Goal: Task Accomplishment & Management: Use online tool/utility

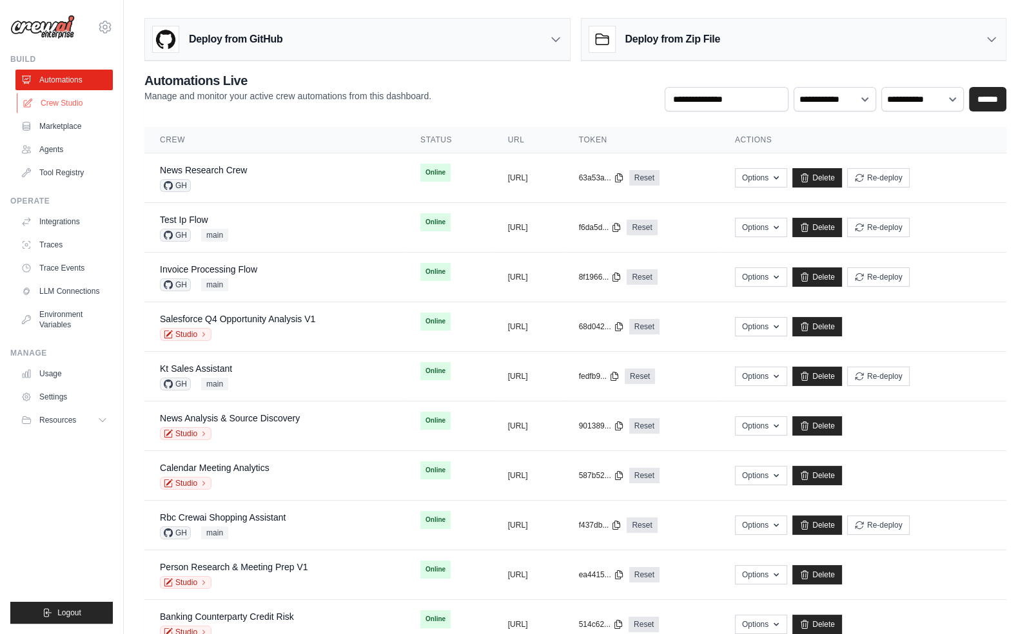
click at [66, 103] on link "Crew Studio" at bounding box center [65, 103] width 97 height 21
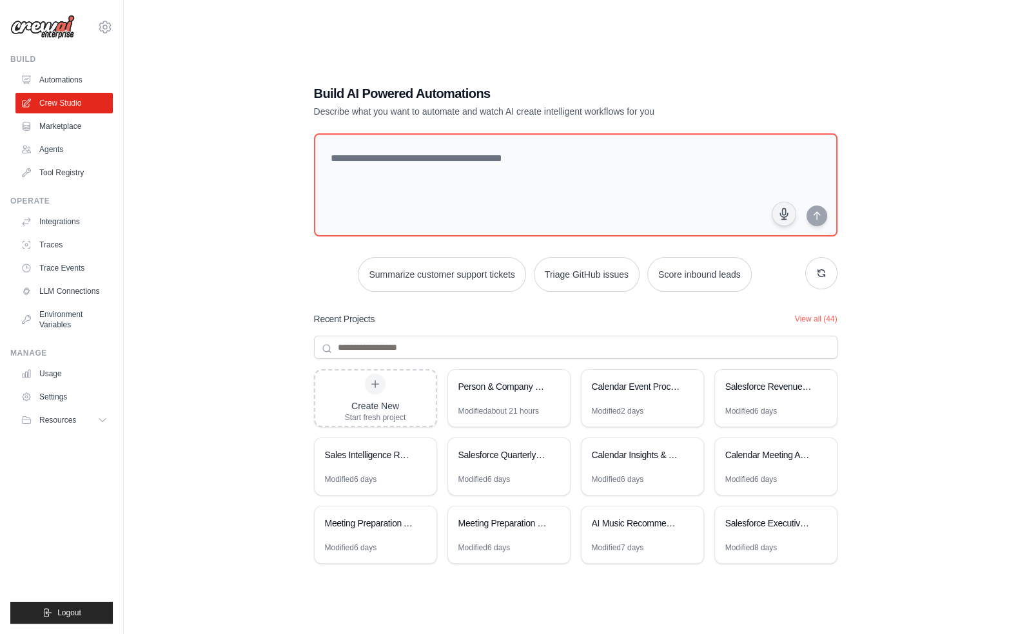
click at [186, 411] on div "Build AI Powered Automations Describe what you want to automate and watch AI cr…" at bounding box center [575, 330] width 862 height 634
click at [228, 253] on div "Build AI Powered Automations Describe what you want to automate and watch AI cr…" at bounding box center [575, 330] width 862 height 634
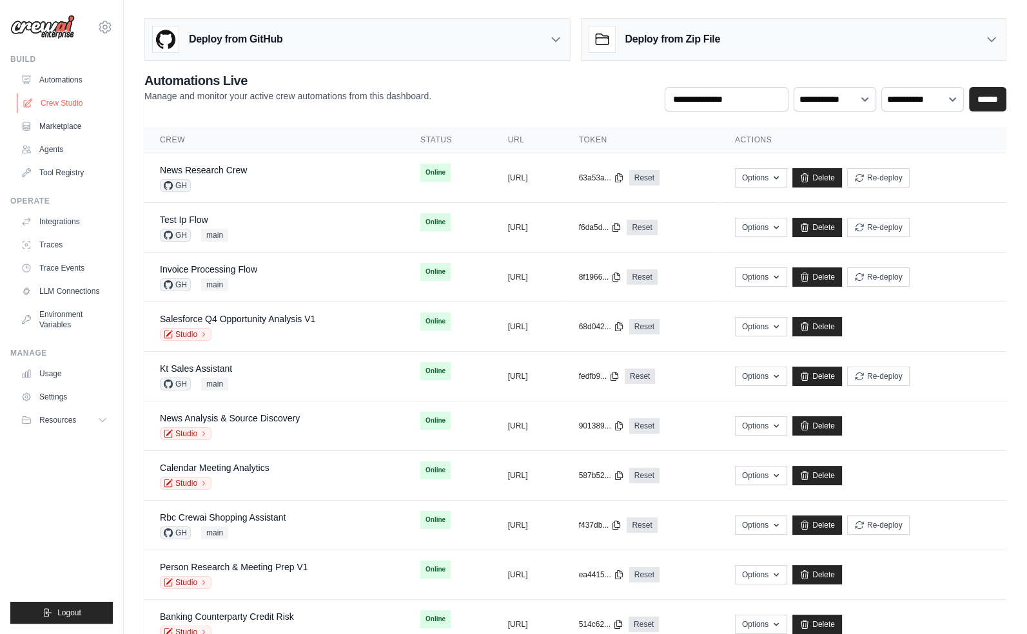
click at [74, 105] on link "Crew Studio" at bounding box center [65, 103] width 97 height 21
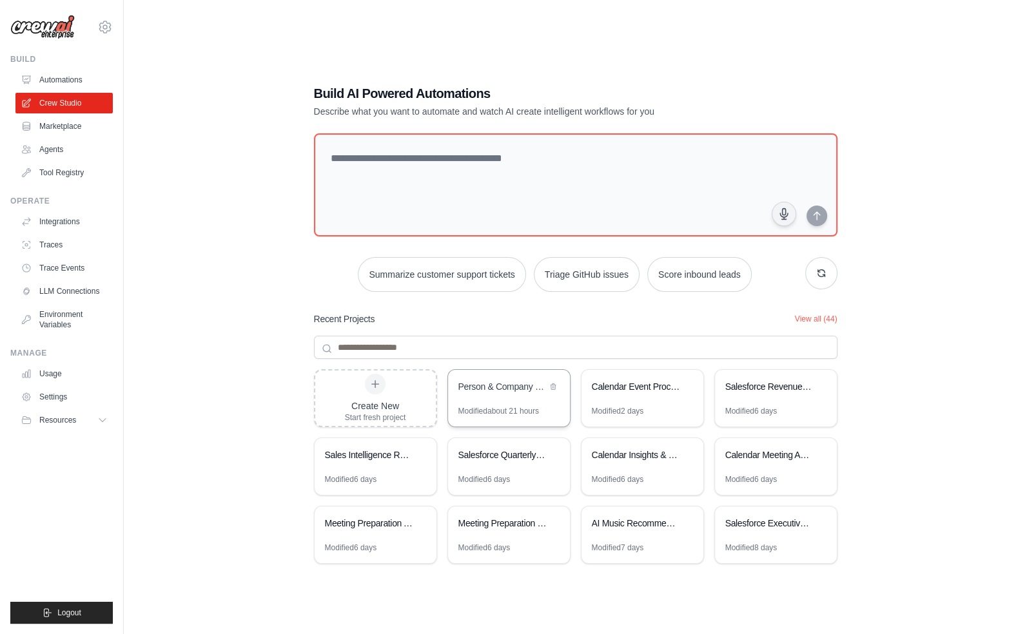
click at [503, 392] on div "Person & Company Research with Meeting Prep" at bounding box center [502, 387] width 88 height 15
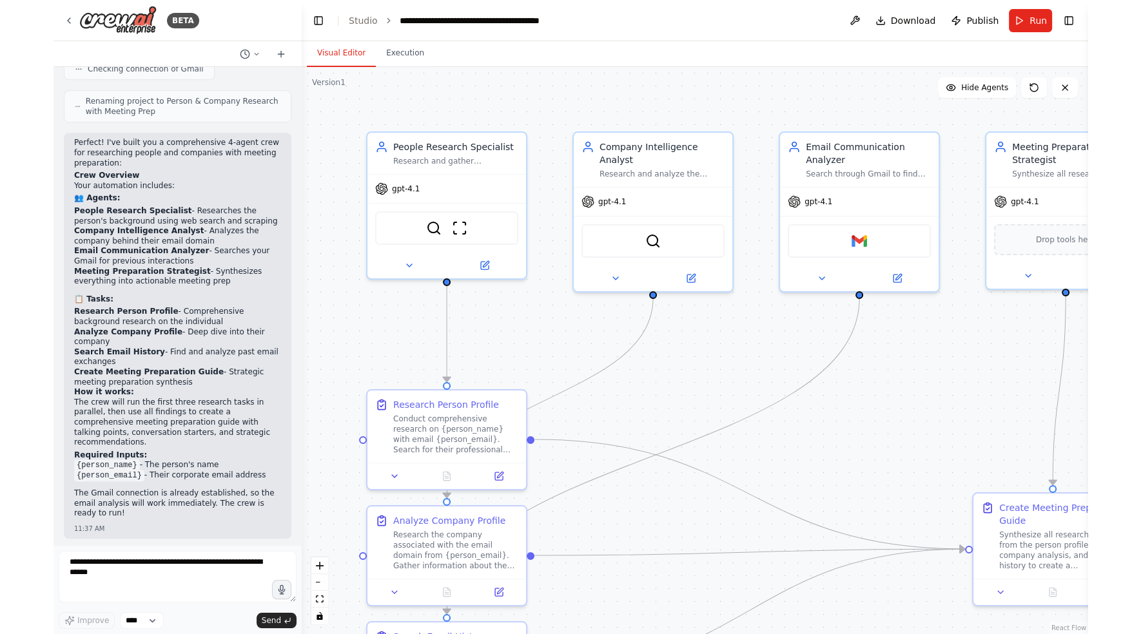
scroll to position [951, 0]
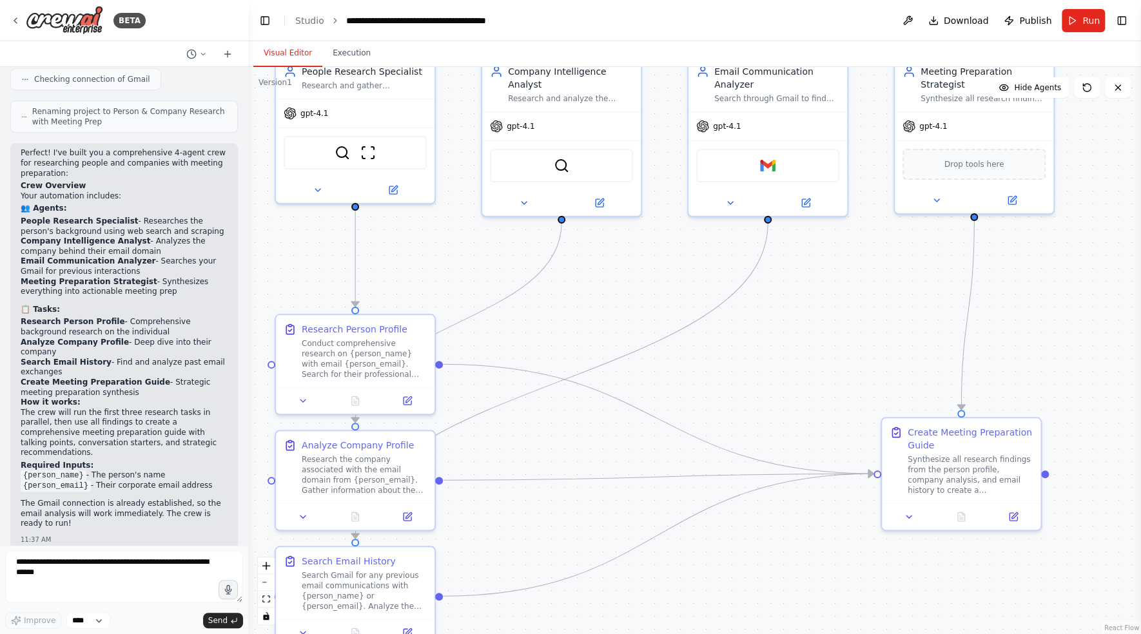
drag, startPoint x: 835, startPoint y: 482, endPoint x: 800, endPoint y: 407, distance: 83.0
click at [800, 407] on div ".deletable-edge-delete-btn { width: 20px; height: 20px; border: 0px solid #ffff…" at bounding box center [694, 350] width 893 height 567
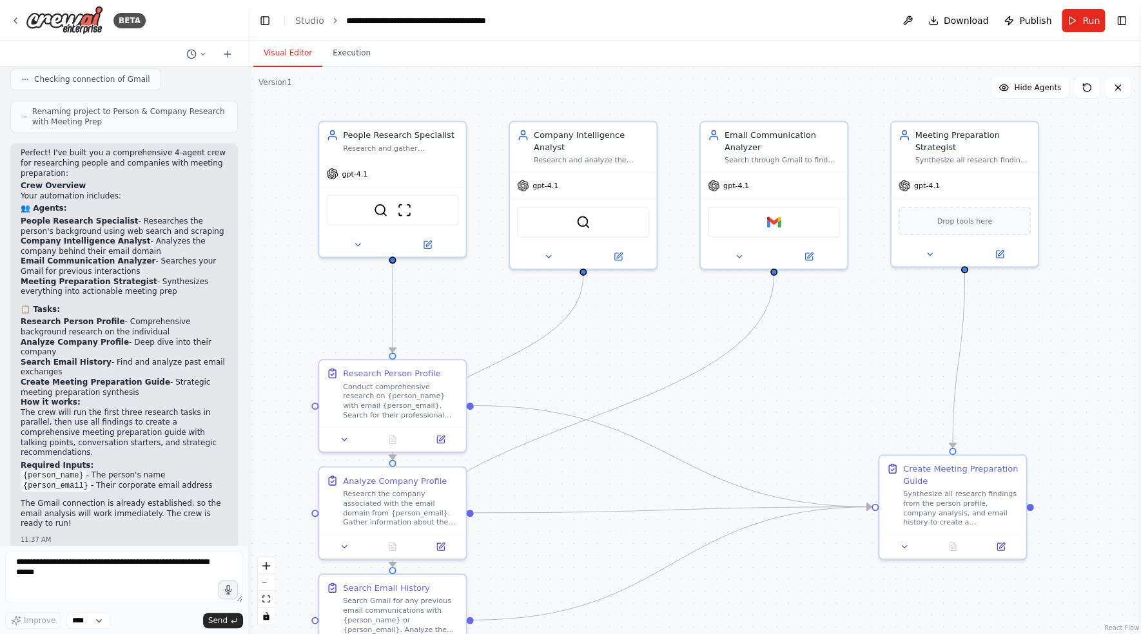
drag, startPoint x: 830, startPoint y: 387, endPoint x: 831, endPoint y: 426, distance: 38.7
click at [831, 426] on div ".deletable-edge-delete-btn { width: 20px; height: 20px; border: 0px solid #ffff…" at bounding box center [694, 350] width 893 height 567
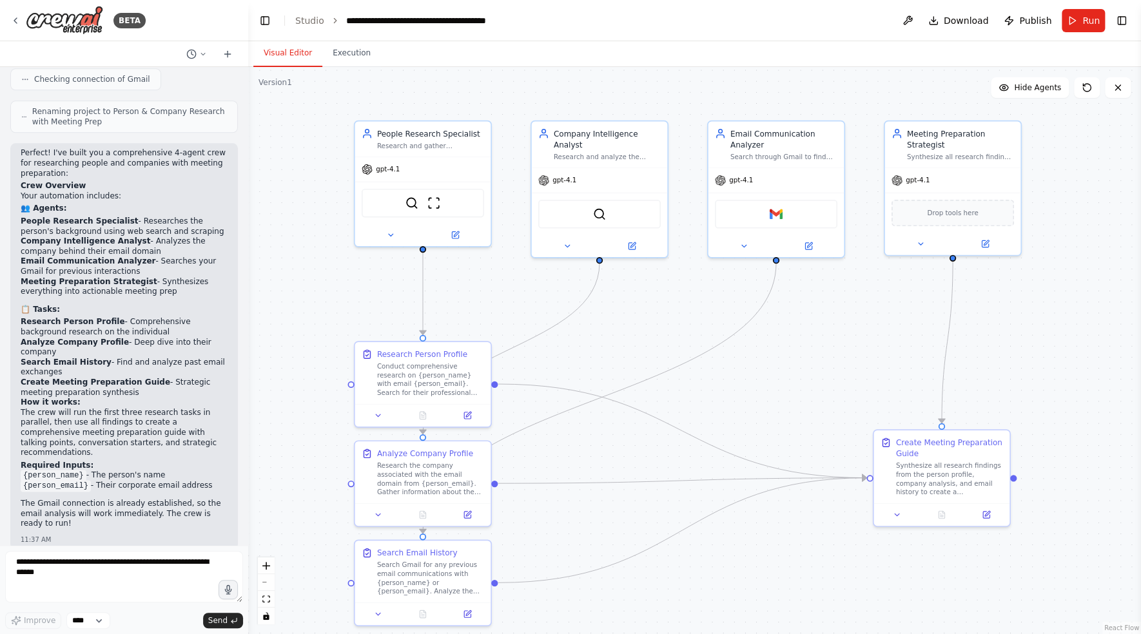
click at [797, 356] on div ".deletable-edge-delete-btn { width: 20px; height: 20px; border: 0px solid #ffff…" at bounding box center [694, 350] width 893 height 567
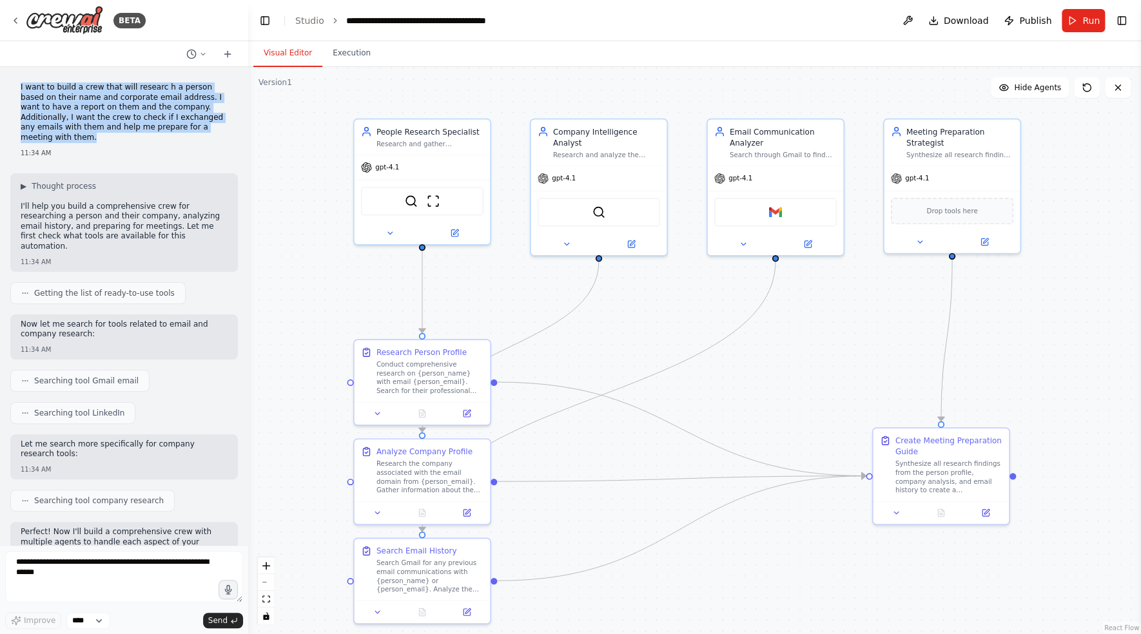
drag, startPoint x: 104, startPoint y: 137, endPoint x: 17, endPoint y: 84, distance: 102.1
click at [17, 84] on div "I want to build a crew that will researc h a person based on their name and cor…" at bounding box center [123, 120] width 227 height 86
click at [147, 119] on p "I want to build a crew that will researc h a person based on their name and cor…" at bounding box center [124, 112] width 207 height 61
drag, startPoint x: 133, startPoint y: 133, endPoint x: 31, endPoint y: 93, distance: 109.6
click at [31, 93] on p "I want to build a crew that will researc h a person based on their name and cor…" at bounding box center [124, 112] width 207 height 61
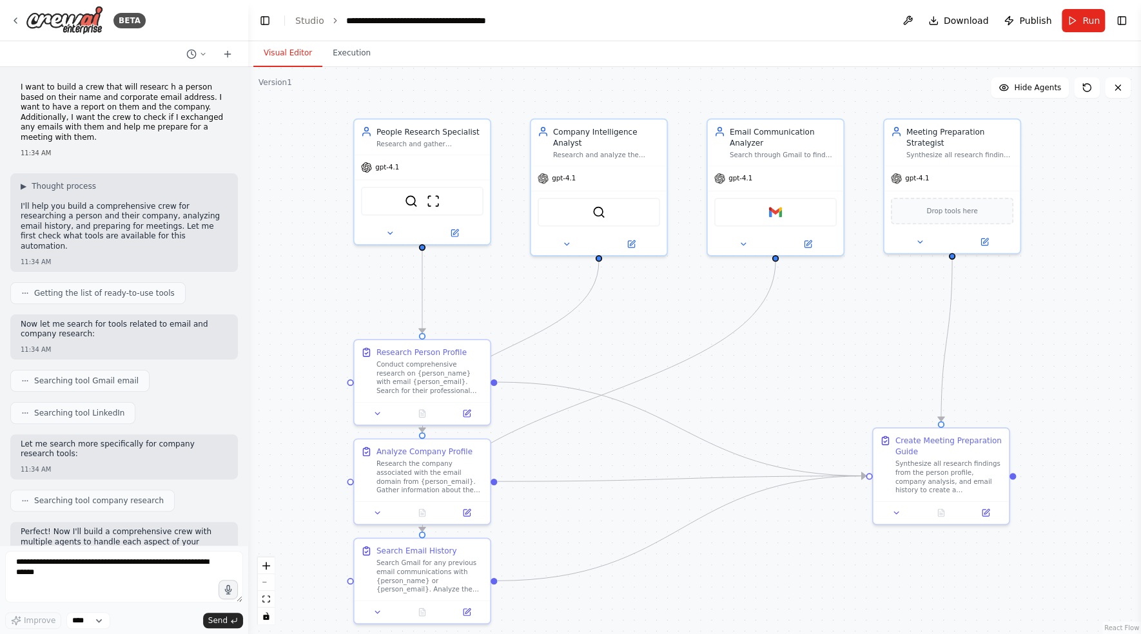
click at [169, 129] on p "I want to build a crew that will researc h a person based on their name and cor…" at bounding box center [124, 112] width 207 height 61
click at [315, 23] on link "Studio" at bounding box center [309, 20] width 29 height 10
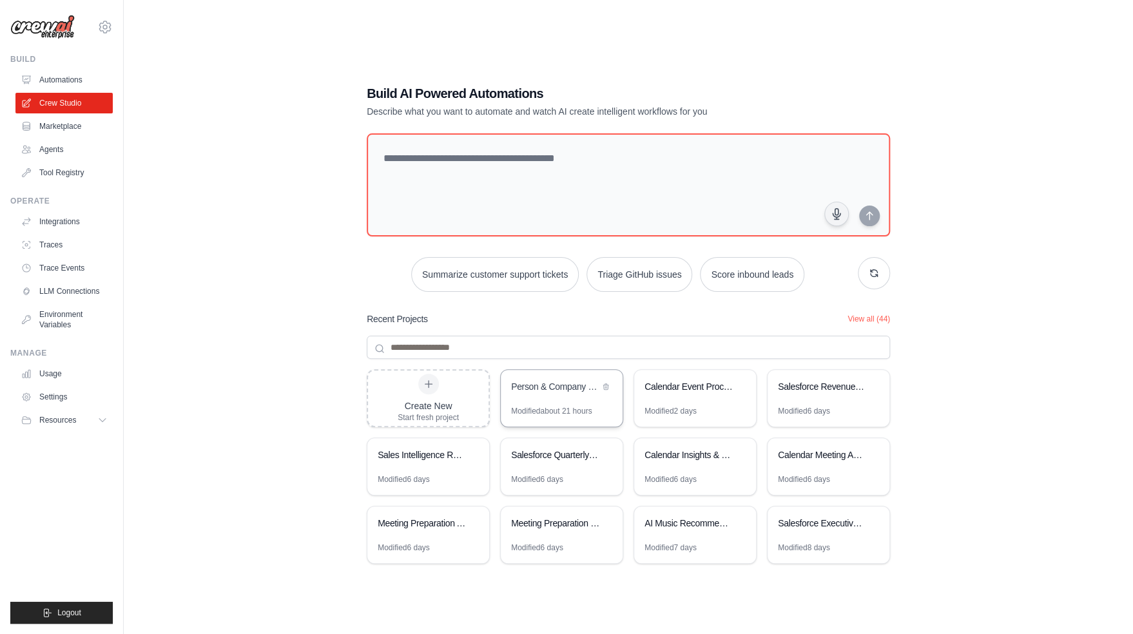
click at [572, 388] on div "Person & Company Research with Meeting Prep" at bounding box center [555, 386] width 88 height 13
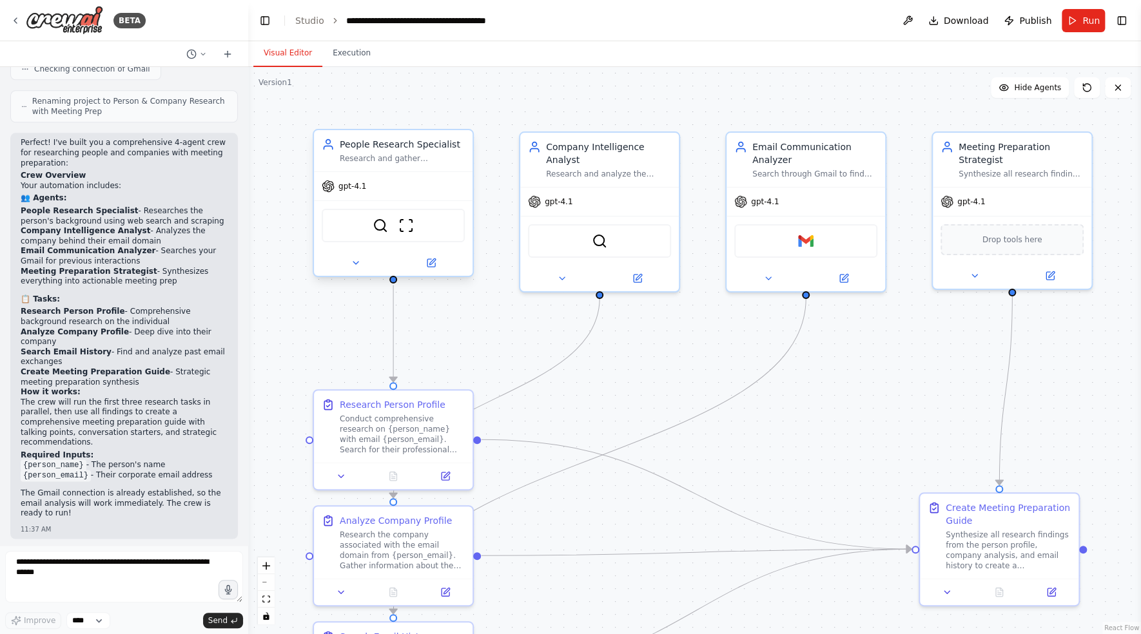
scroll to position [951, 0]
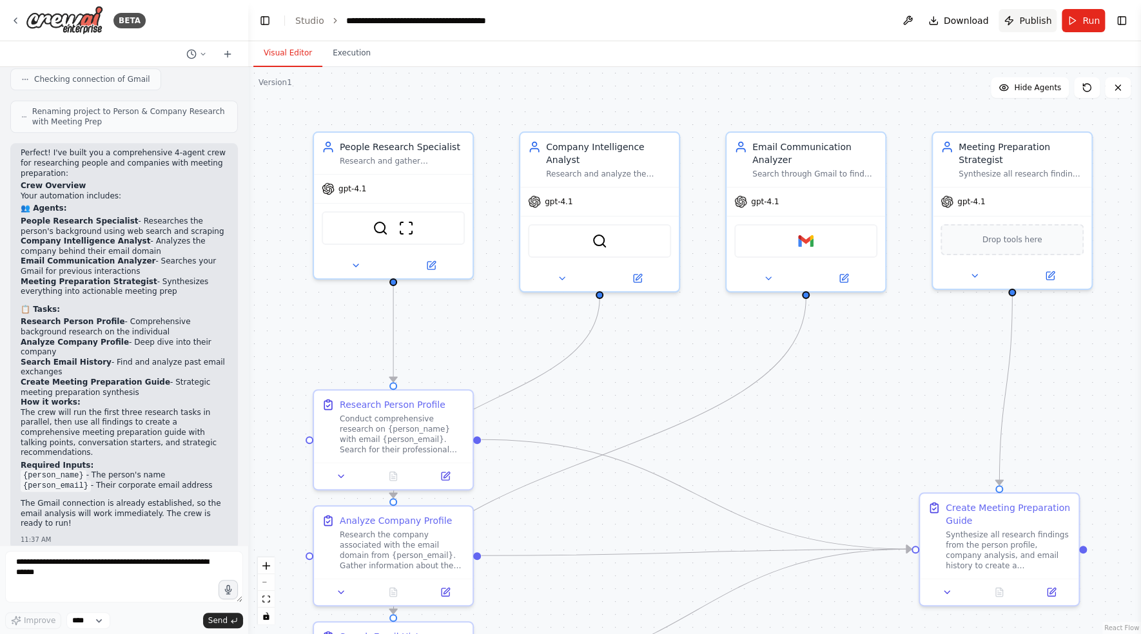
click at [1031, 22] on span "Publish" at bounding box center [1035, 20] width 32 height 13
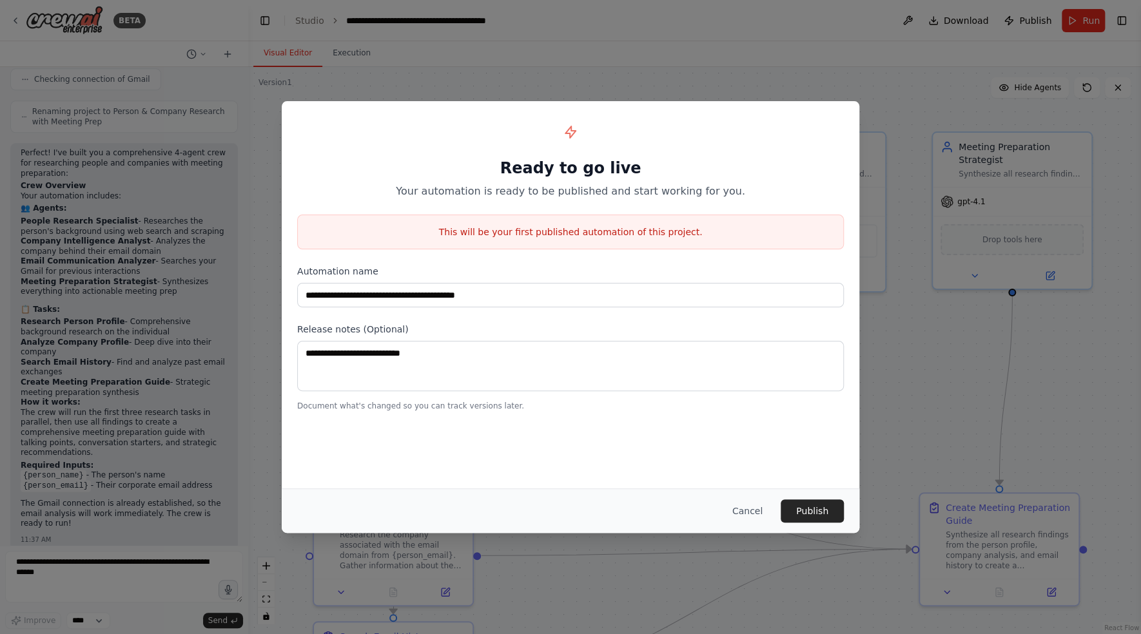
drag, startPoint x: 450, startPoint y: 240, endPoint x: 678, endPoint y: 242, distance: 227.5
click at [678, 242] on div "This will be your first published automation of this project." at bounding box center [570, 232] width 546 height 35
click at [623, 250] on div "**********" at bounding box center [570, 263] width 577 height 325
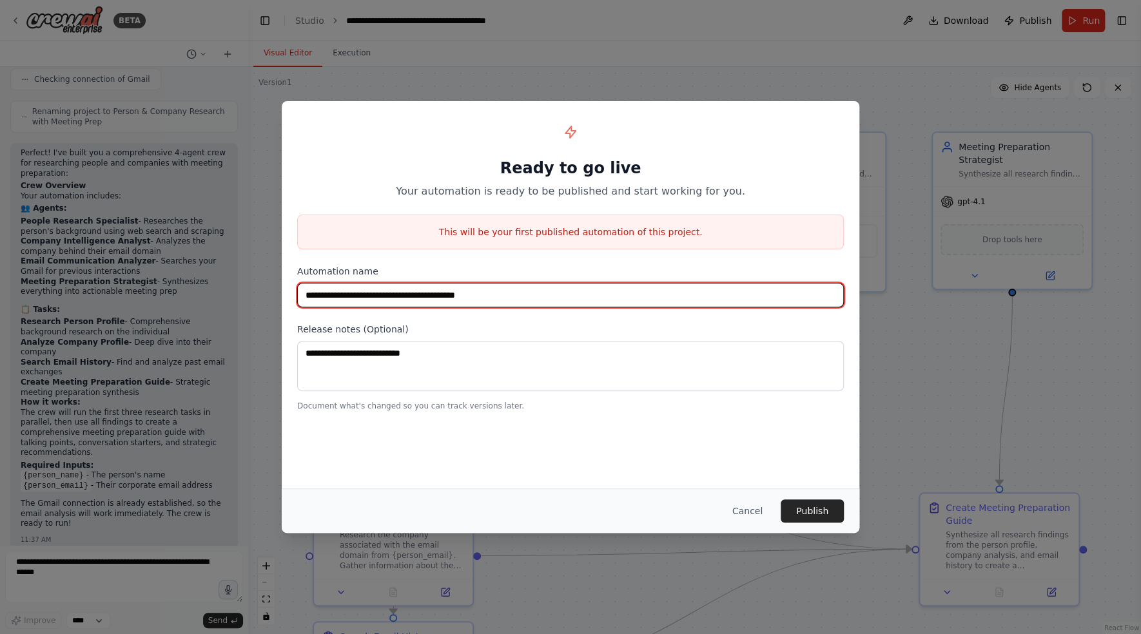
click at [562, 305] on input "**********" at bounding box center [570, 295] width 546 height 24
type input "**********"
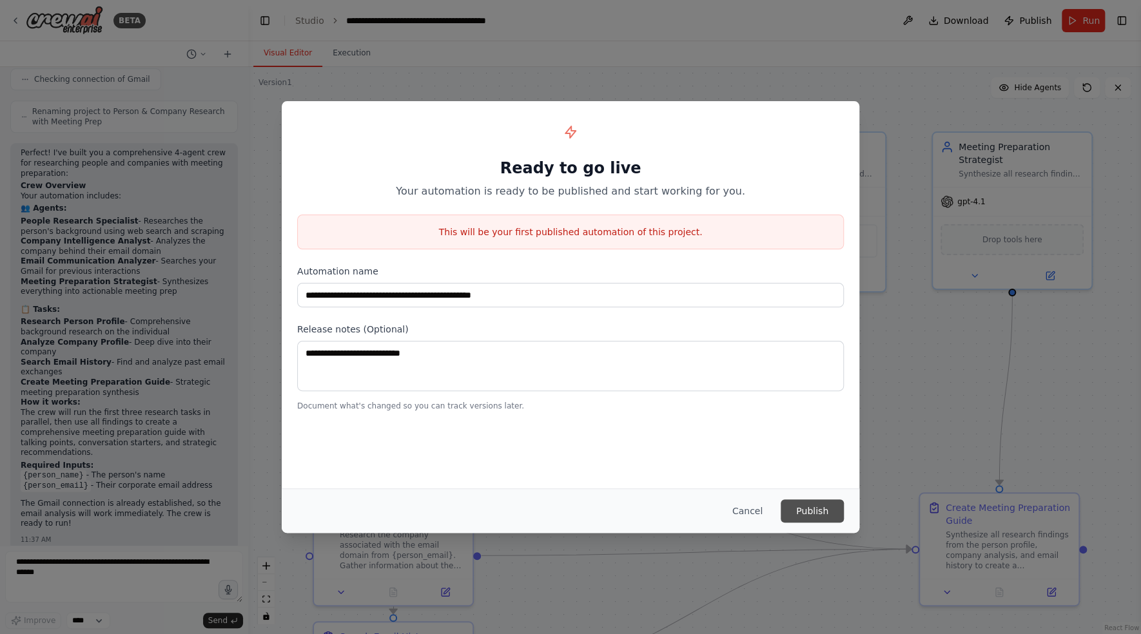
click at [815, 505] on button "Publish" at bounding box center [811, 510] width 63 height 23
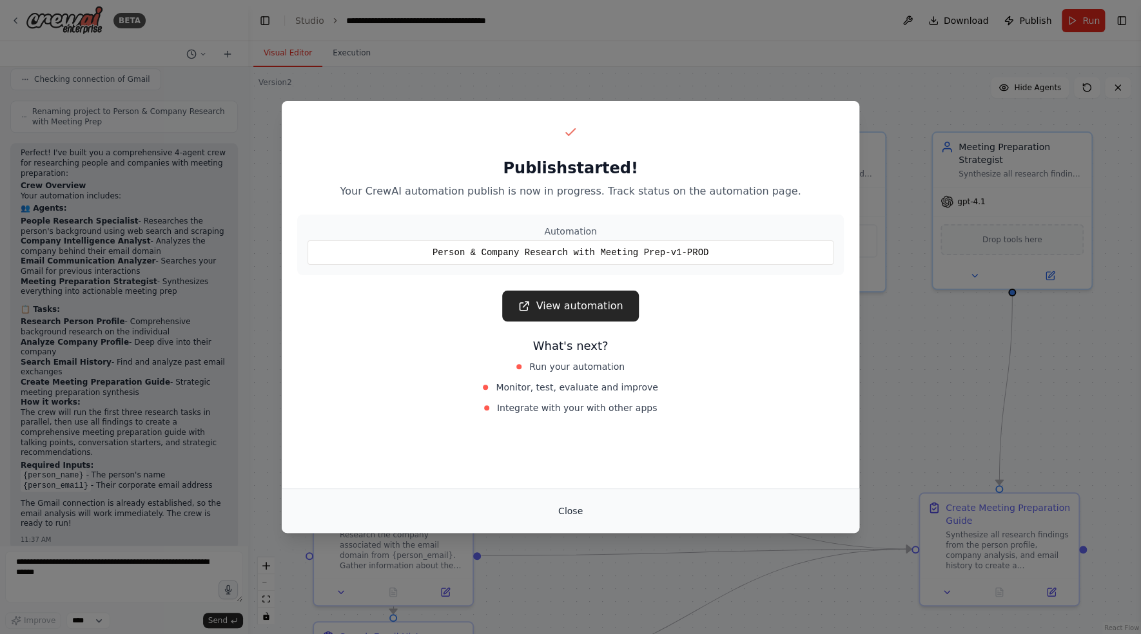
click at [572, 511] on button "Close" at bounding box center [570, 510] width 45 height 23
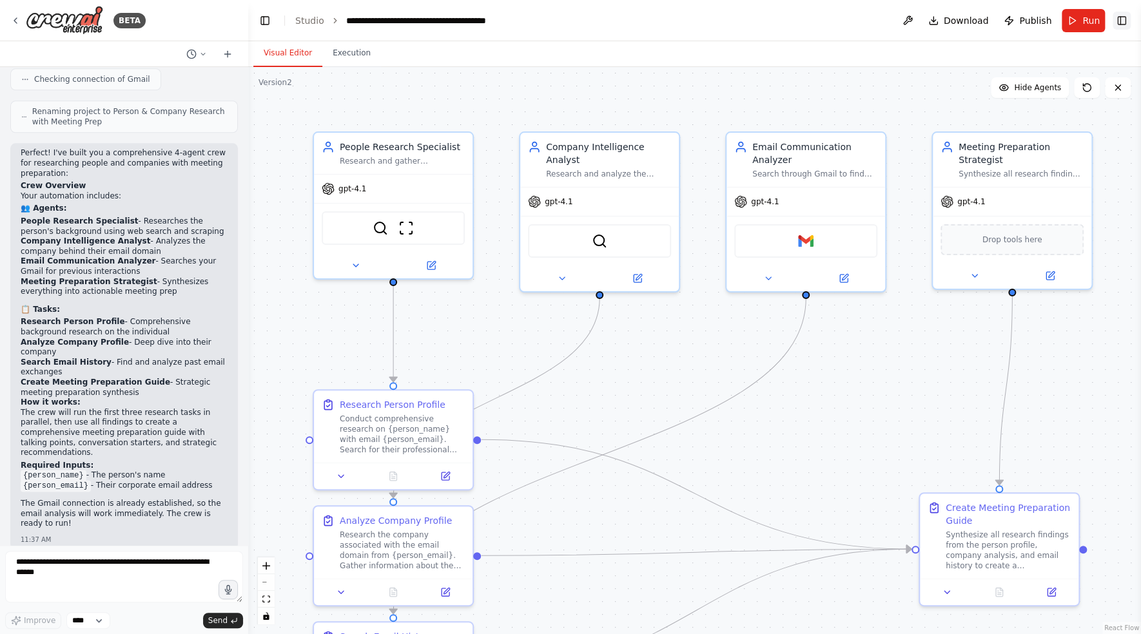
click at [1122, 19] on button "Toggle Right Sidebar" at bounding box center [1121, 21] width 18 height 18
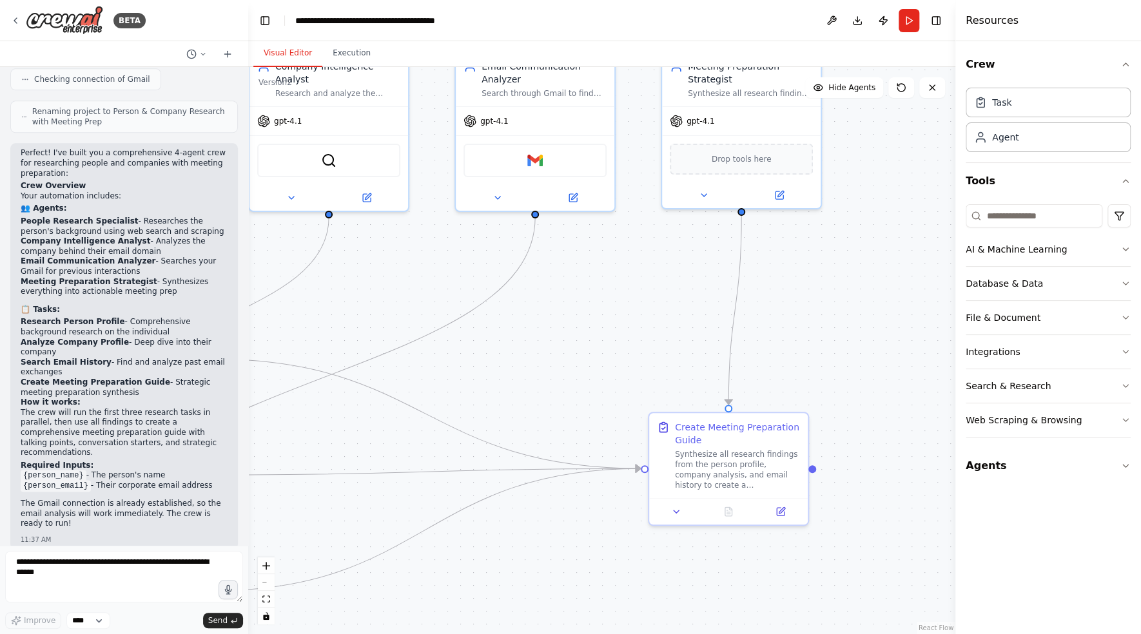
drag, startPoint x: 806, startPoint y: 407, endPoint x: 494, endPoint y: 316, distance: 324.9
click at [494, 316] on div ".deletable-edge-delete-btn { width: 20px; height: 20px; border: 0px solid #ffff…" at bounding box center [601, 350] width 707 height 567
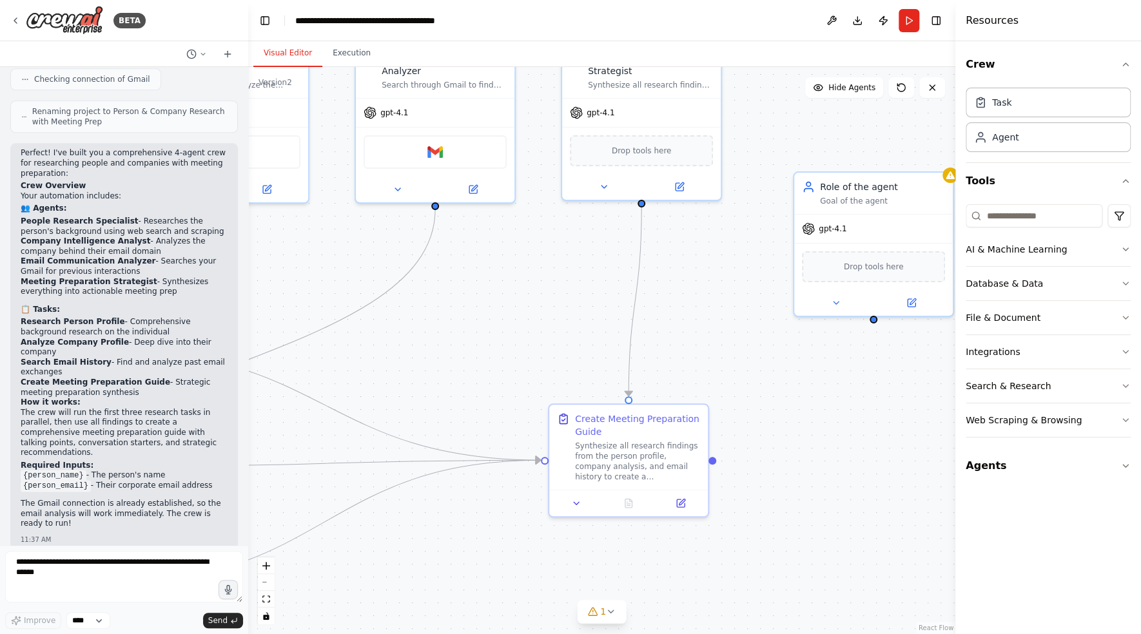
drag, startPoint x: 828, startPoint y: 336, endPoint x: 661, endPoint y: 379, distance: 172.4
click at [664, 376] on div ".deletable-edge-delete-btn { width: 20px; height: 20px; border: 0px solid #ffff…" at bounding box center [601, 350] width 707 height 567
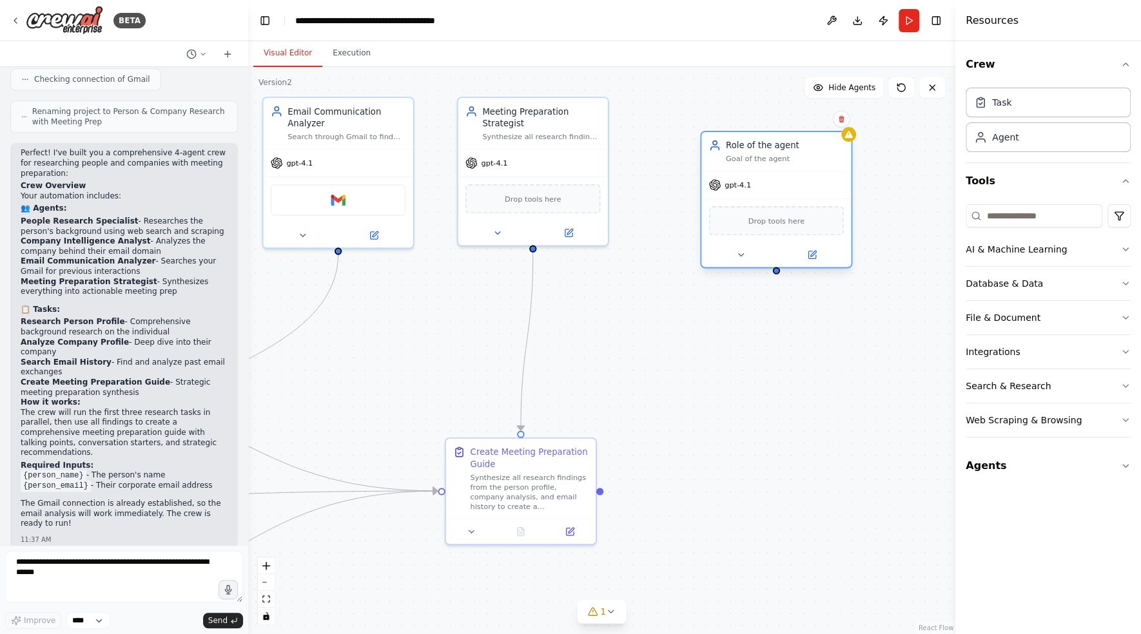
drag, startPoint x: 741, startPoint y: 270, endPoint x: 769, endPoint y: 227, distance: 51.3
click at [772, 179] on div "gpt-4.1" at bounding box center [776, 184] width 150 height 27
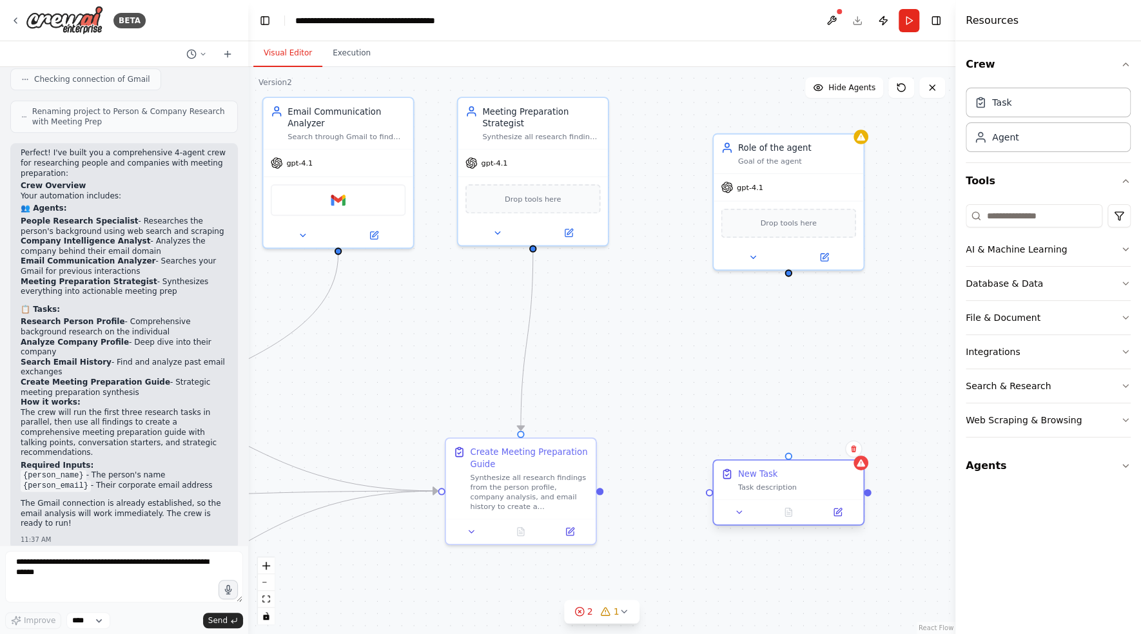
drag, startPoint x: 890, startPoint y: 421, endPoint x: 772, endPoint y: 494, distance: 138.9
click at [772, 494] on div "New Task Task description" at bounding box center [788, 480] width 150 height 39
drag, startPoint x: 601, startPoint y: 491, endPoint x: 707, endPoint y: 493, distance: 106.3
click at [479, 493] on div "People Research Specialist Research and gather comprehensive information about …" at bounding box center [146, 304] width 668 height 536
drag, startPoint x: 789, startPoint y: 271, endPoint x: 788, endPoint y: 459, distance: 188.2
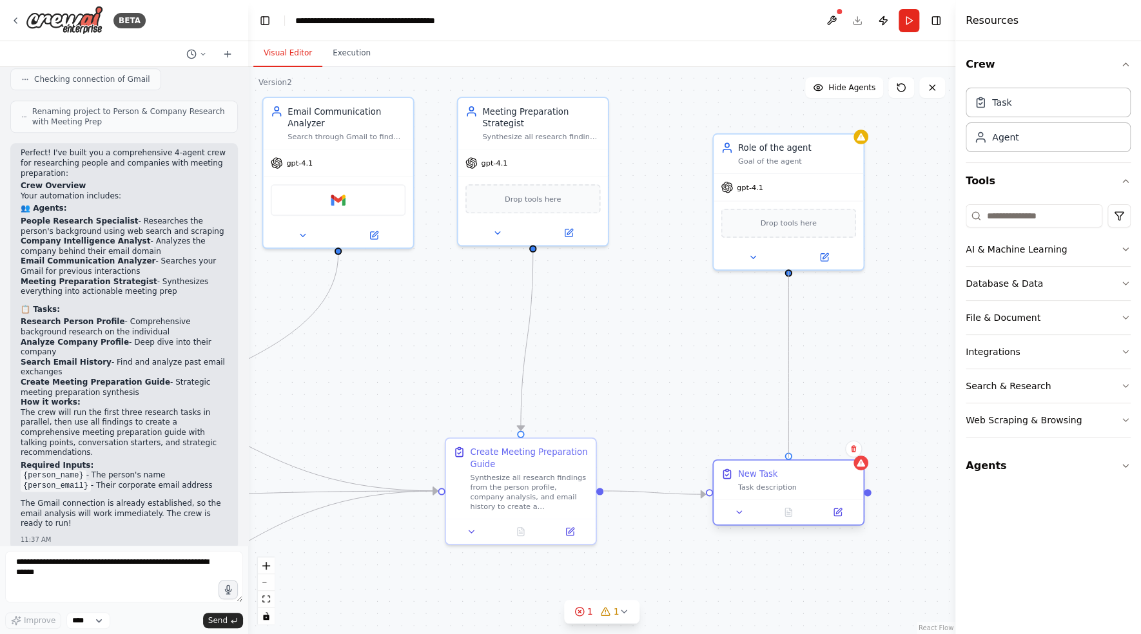
click at [479, 459] on div "People Research Specialist Research and gather comprehensive information about …" at bounding box center [146, 304] width 668 height 536
click at [940, 25] on button "Toggle Right Sidebar" at bounding box center [936, 21] width 18 height 18
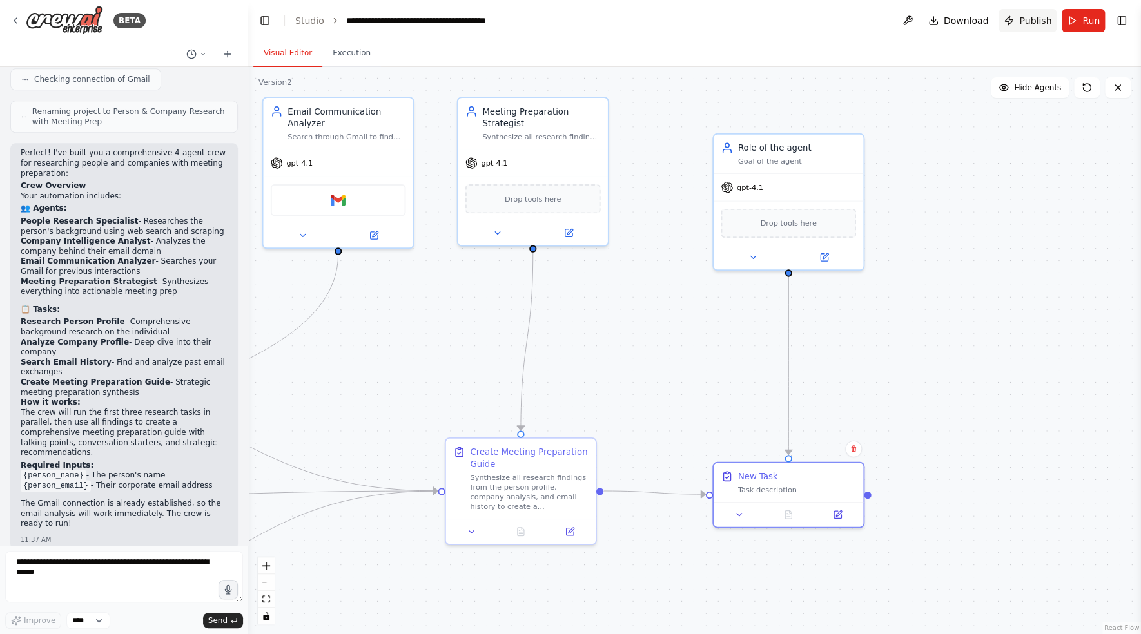
click at [1027, 26] on span "Publish" at bounding box center [1035, 20] width 32 height 13
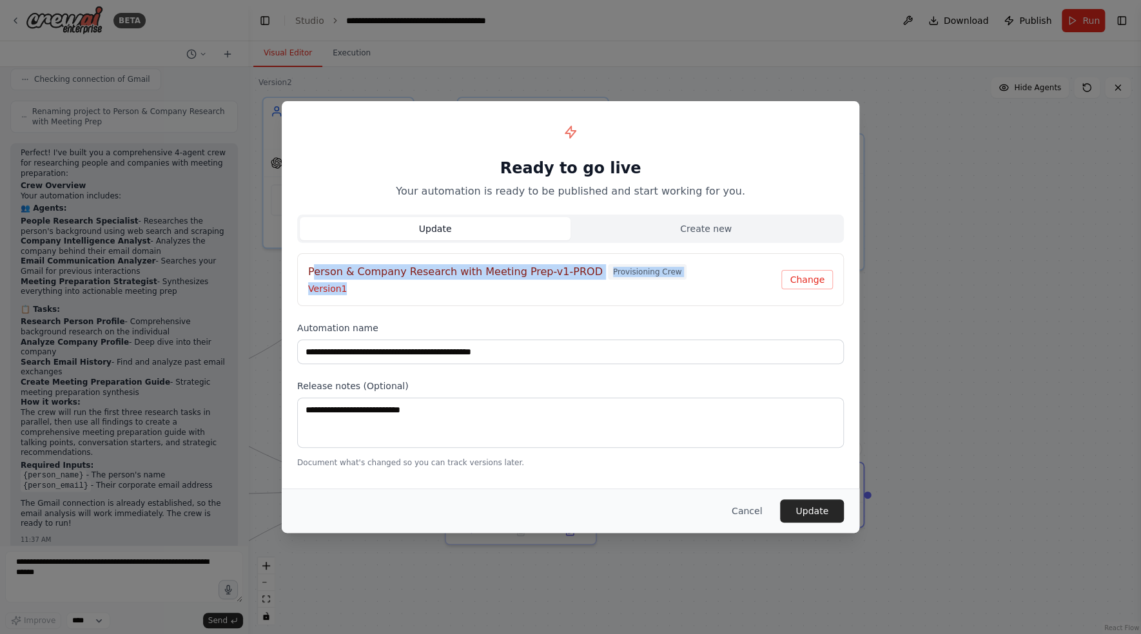
drag, startPoint x: 316, startPoint y: 273, endPoint x: 543, endPoint y: 283, distance: 226.4
click at [543, 283] on div "Person & Company Research with Meeting Prep-v1-PROD Provisioning Crew Version 1" at bounding box center [544, 279] width 473 height 31
click at [530, 280] on div "Person & Company Research with Meeting Prep-v1-PROD Provisioning Crew Version 1" at bounding box center [544, 279] width 473 height 31
click at [726, 227] on button "Create new" at bounding box center [705, 228] width 271 height 23
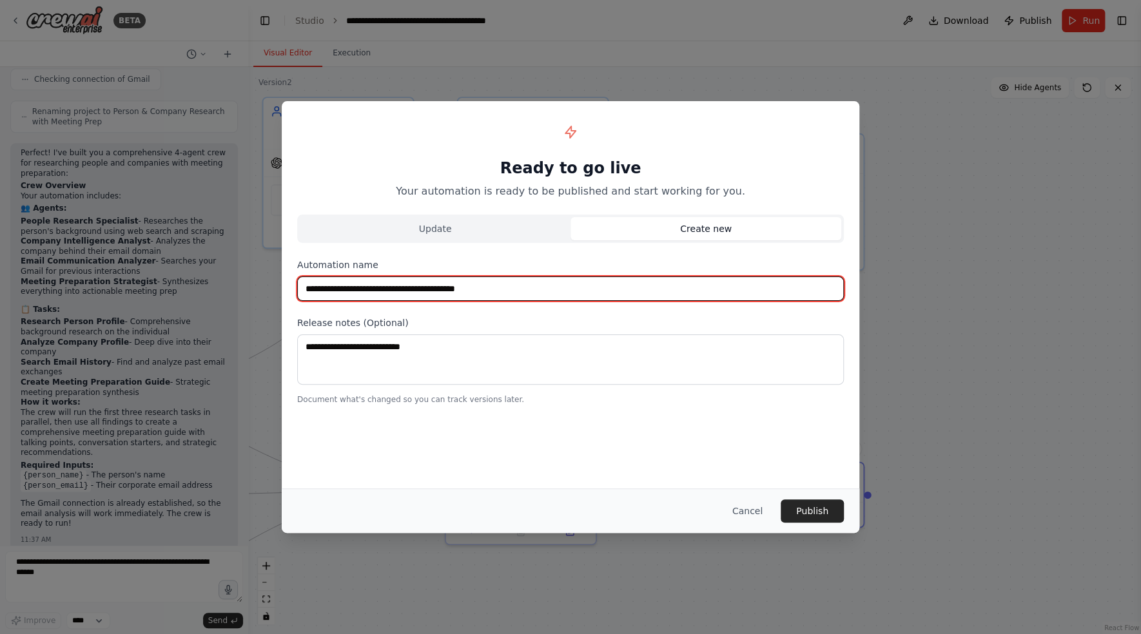
click at [545, 289] on input "**********" at bounding box center [570, 288] width 546 height 24
type input "**********"
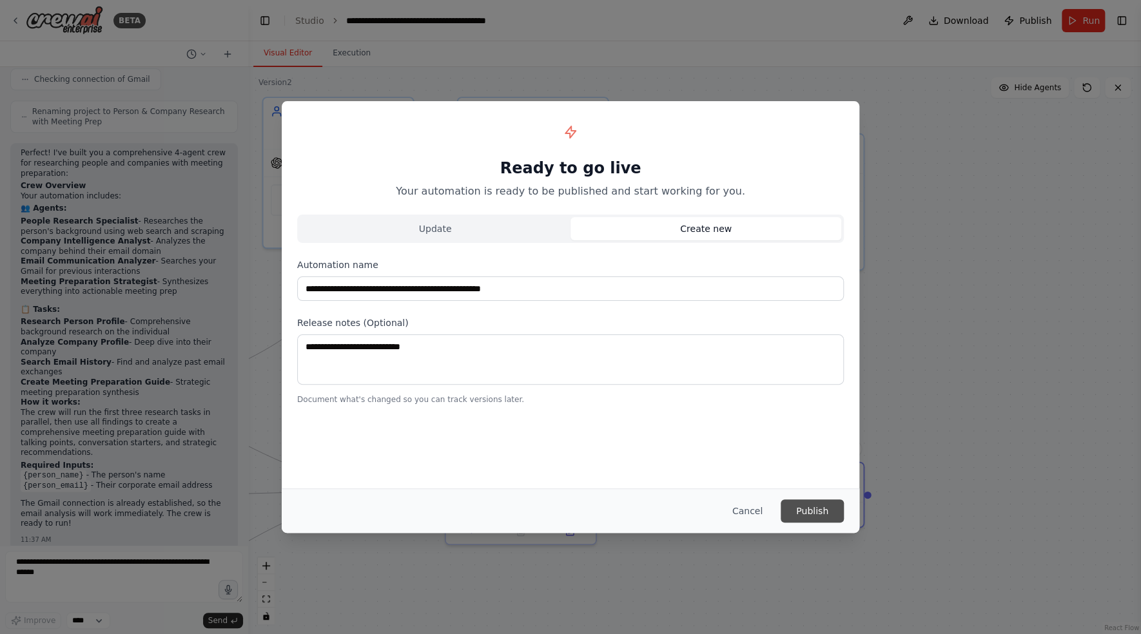
click at [826, 508] on button "Publish" at bounding box center [811, 510] width 63 height 23
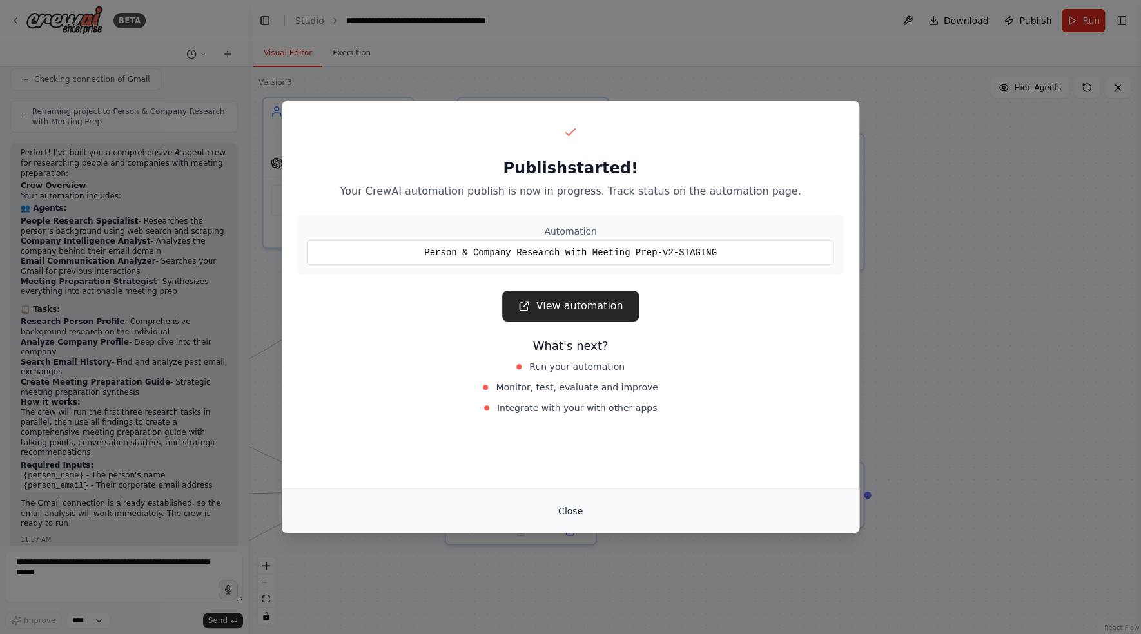
click at [575, 511] on button "Close" at bounding box center [570, 510] width 45 height 23
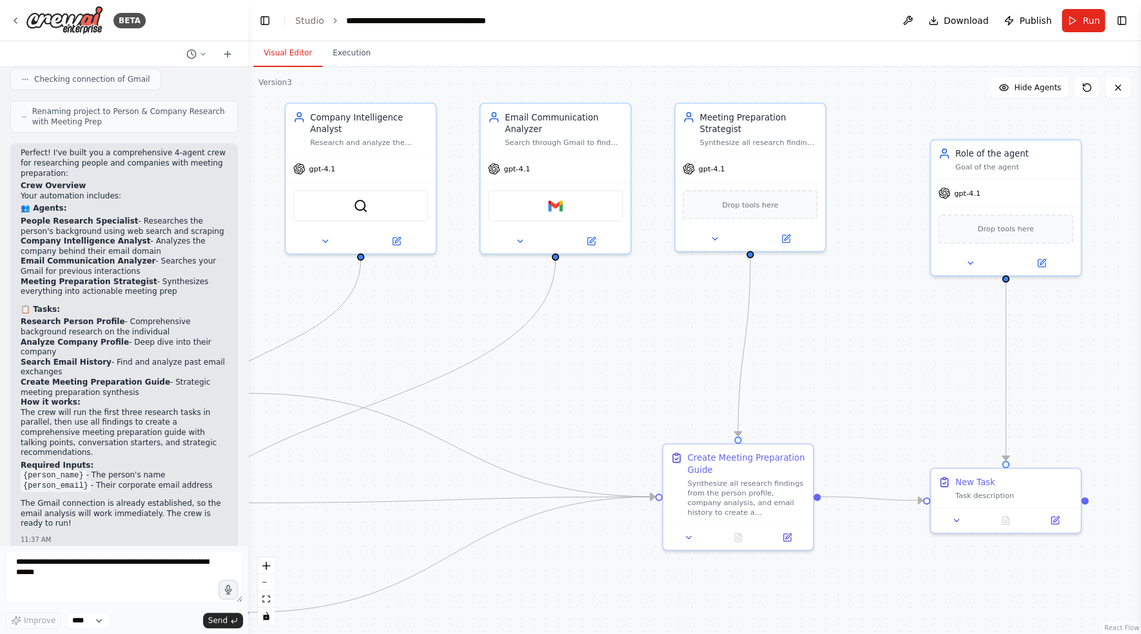
drag, startPoint x: 701, startPoint y: 356, endPoint x: 918, endPoint y: 362, distance: 217.3
click at [918, 362] on div ".deletable-edge-delete-btn { width: 20px; height: 20px; border: 0px solid #ffff…" at bounding box center [694, 350] width 893 height 567
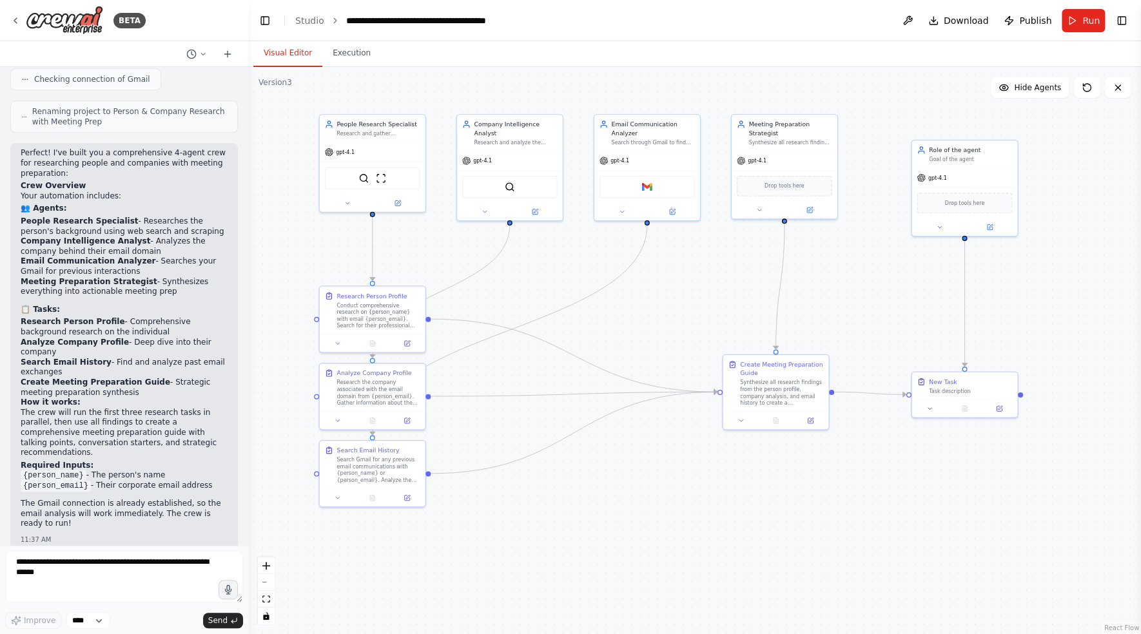
drag, startPoint x: 606, startPoint y: 372, endPoint x: 662, endPoint y: 307, distance: 85.9
click at [672, 311] on div ".deletable-edge-delete-btn { width: 20px; height: 20px; border: 0px solid #ffff…" at bounding box center [694, 350] width 893 height 567
click at [280, 90] on div ".deletable-edge-delete-btn { width: 20px; height: 20px; border: 0px solid #ffff…" at bounding box center [694, 350] width 893 height 567
click at [275, 85] on div "Version 3" at bounding box center [275, 82] width 34 height 10
click at [282, 79] on div "Version 3" at bounding box center [275, 82] width 34 height 10
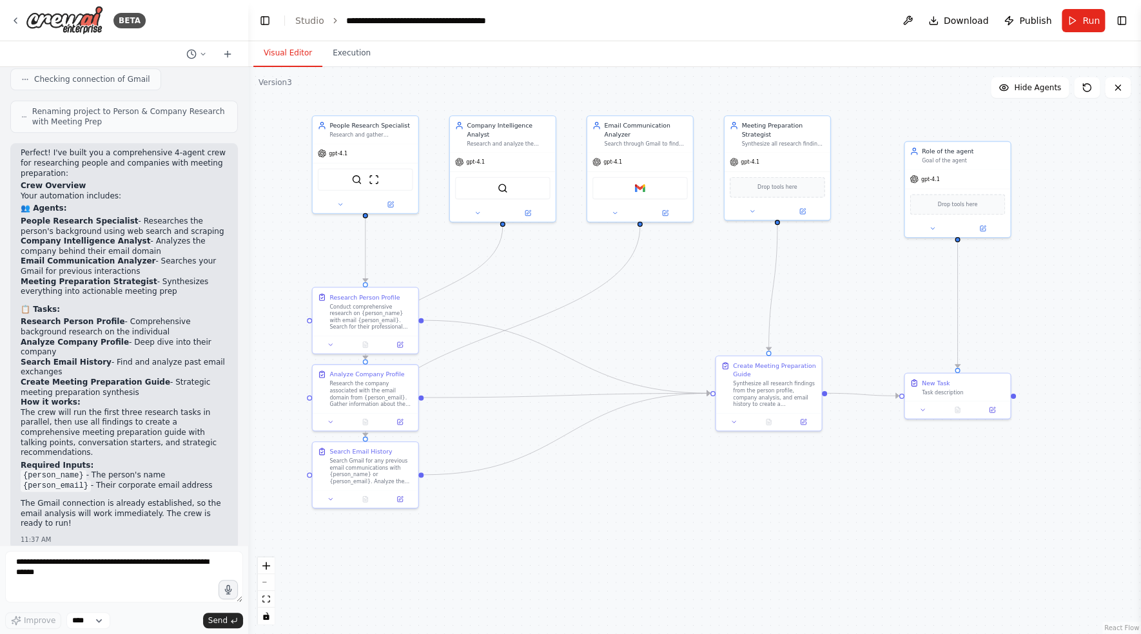
click at [272, 83] on div "Version 3" at bounding box center [275, 82] width 34 height 10
click at [202, 59] on button at bounding box center [196, 53] width 31 height 15
click at [201, 54] on div at bounding box center [124, 317] width 248 height 634
click at [311, 16] on link "Studio" at bounding box center [309, 20] width 29 height 10
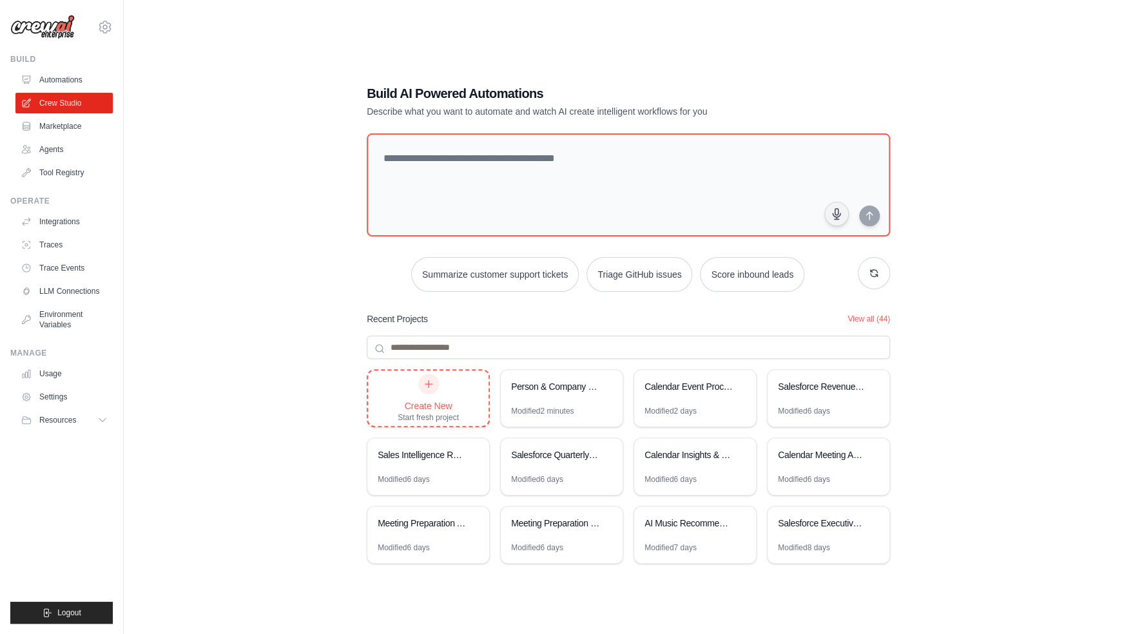
click at [450, 401] on div "Create New" at bounding box center [428, 406] width 61 height 13
click at [969, 357] on div "Build AI Powered Automations Describe what you want to automate and watch AI cr…" at bounding box center [628, 330] width 968 height 634
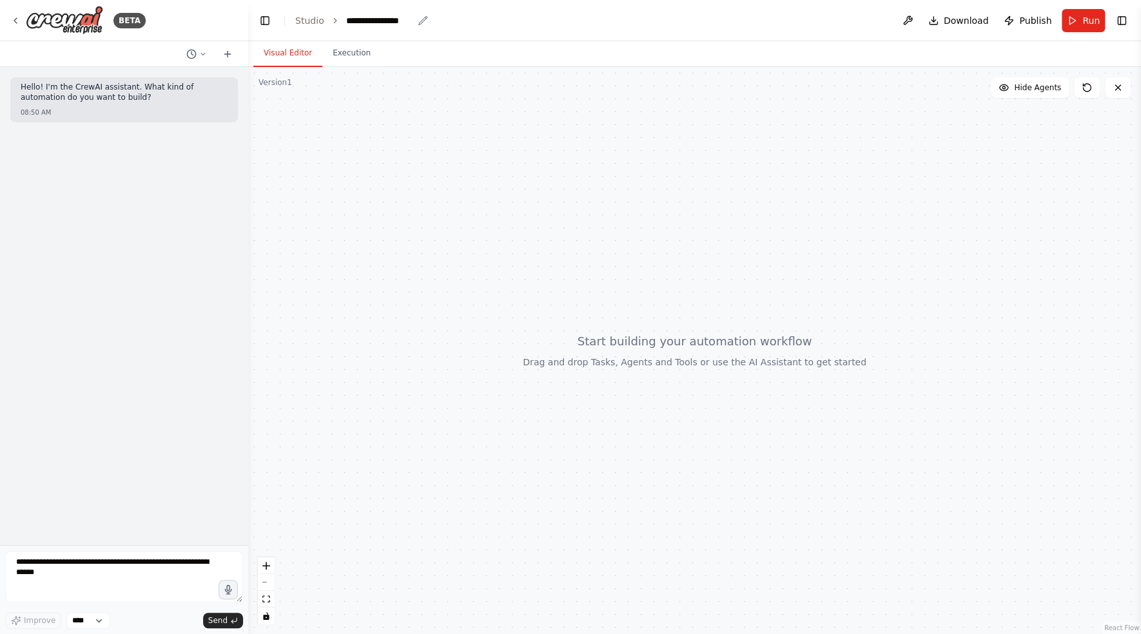
click at [389, 25] on div "**********" at bounding box center [379, 20] width 66 height 13
click at [404, 24] on div "**********" at bounding box center [394, 20] width 97 height 13
click at [669, 148] on div at bounding box center [694, 350] width 893 height 567
click at [1122, 19] on button "Toggle Right Sidebar" at bounding box center [1121, 21] width 18 height 18
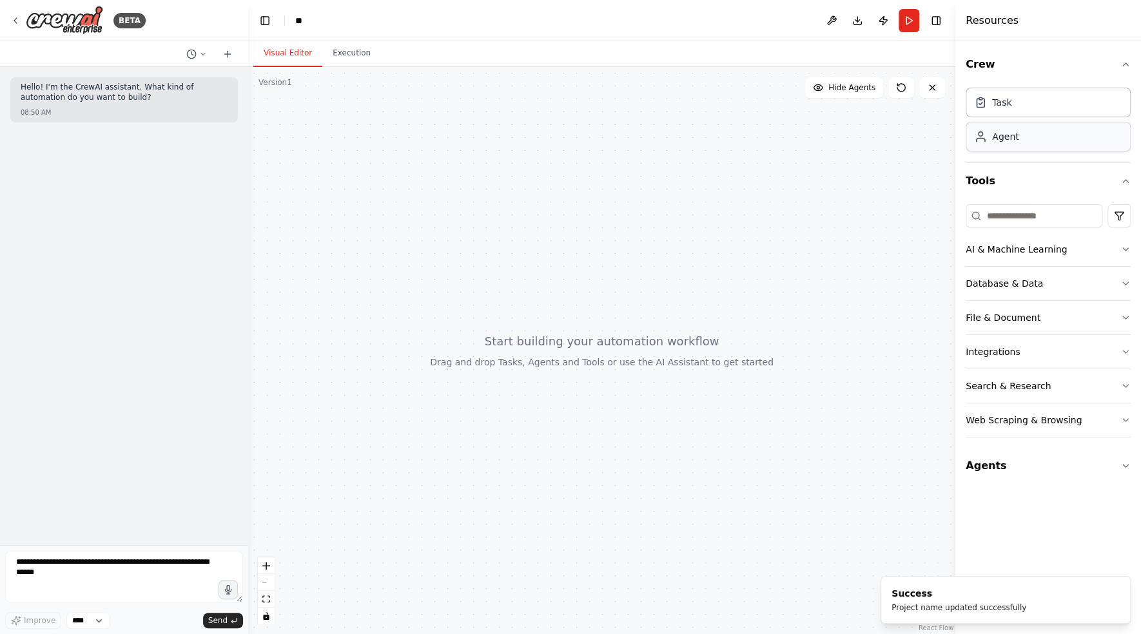
click at [1048, 137] on div "Agent" at bounding box center [1047, 137] width 165 height 30
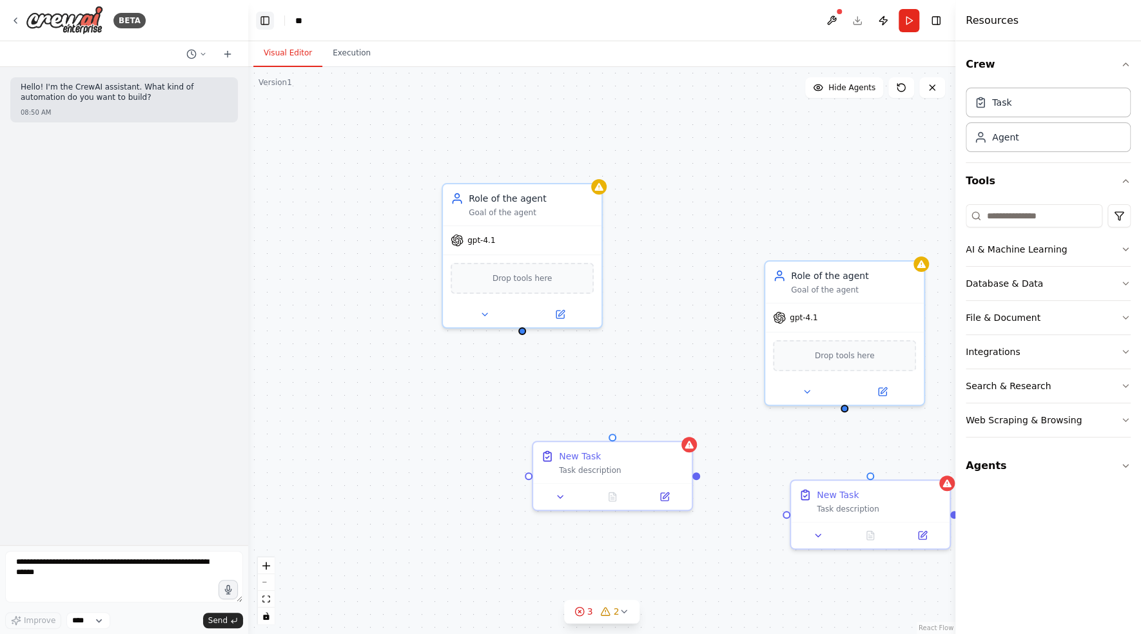
click at [271, 21] on button "Toggle Left Sidebar" at bounding box center [265, 21] width 18 height 18
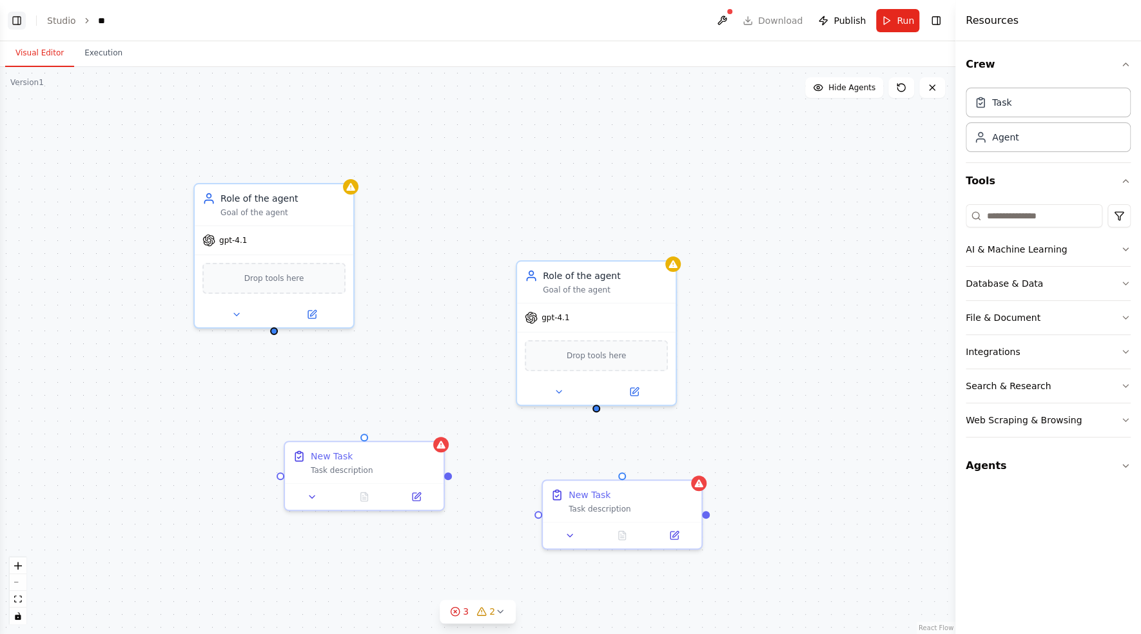
click at [12, 24] on button "Toggle Left Sidebar" at bounding box center [17, 21] width 18 height 18
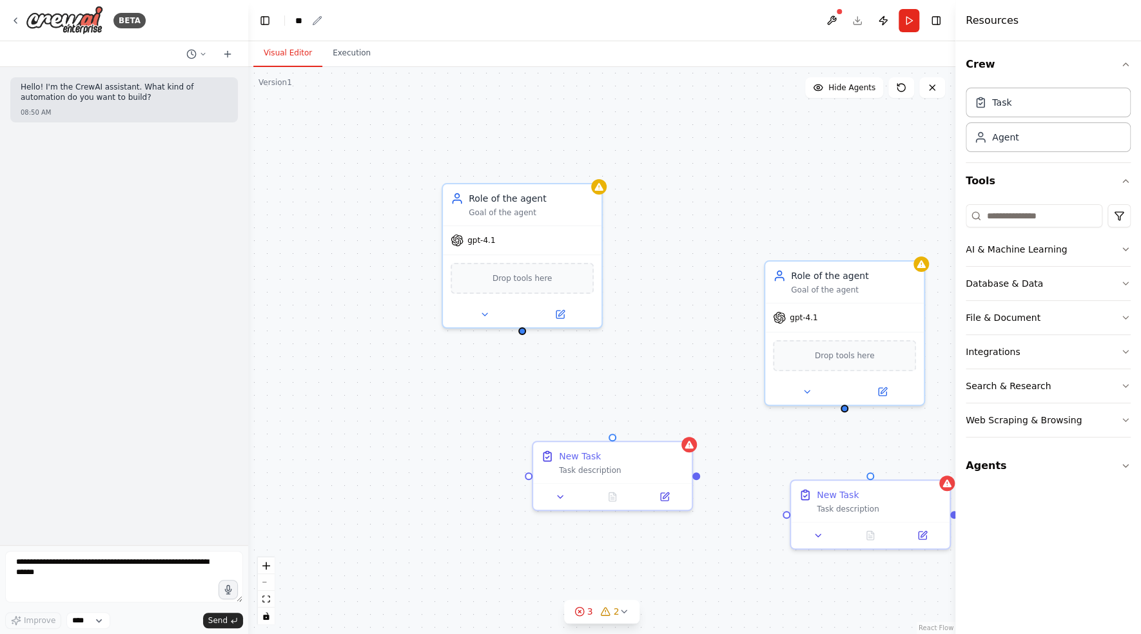
click at [298, 20] on div "**" at bounding box center [301, 20] width 12 height 13
click at [438, 28] on header "Toggle Left Sidebar Studio ** Download Publish Run Toggle Right Sidebar" at bounding box center [601, 20] width 707 height 41
click at [18, 20] on icon at bounding box center [15, 20] width 10 height 10
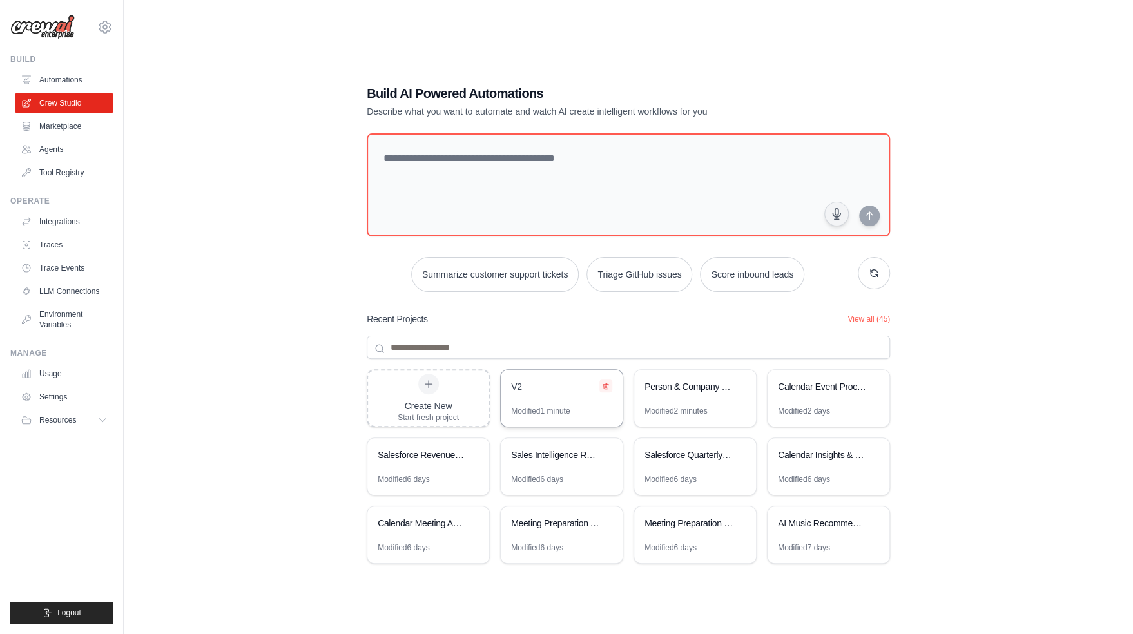
click at [606, 383] on icon at bounding box center [606, 386] width 8 height 8
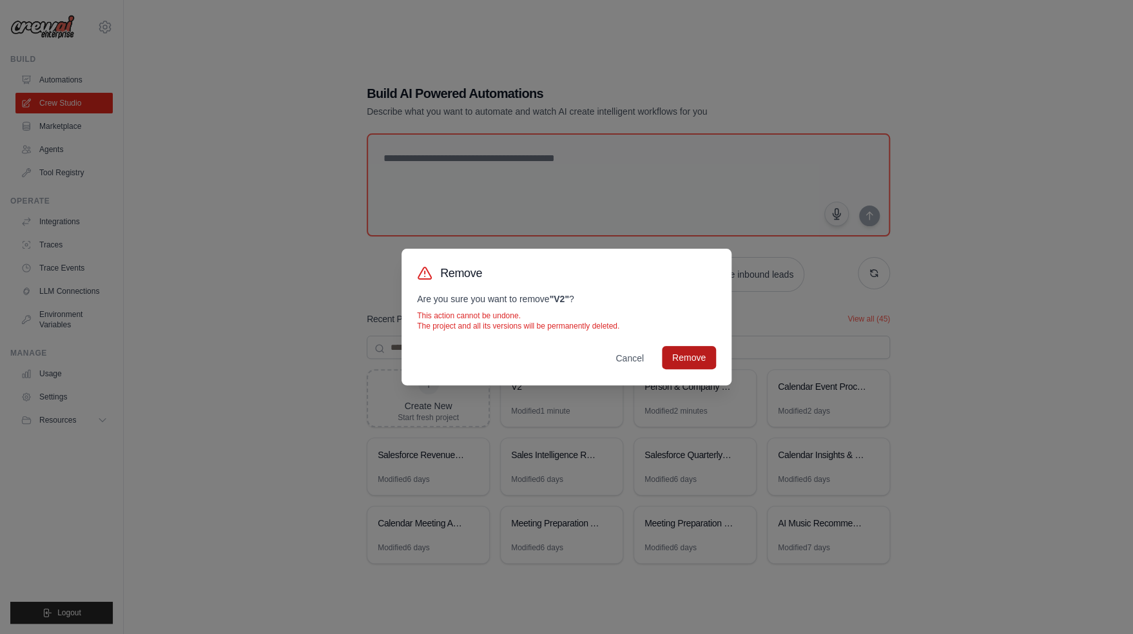
click at [713, 367] on button "Remove" at bounding box center [689, 357] width 54 height 23
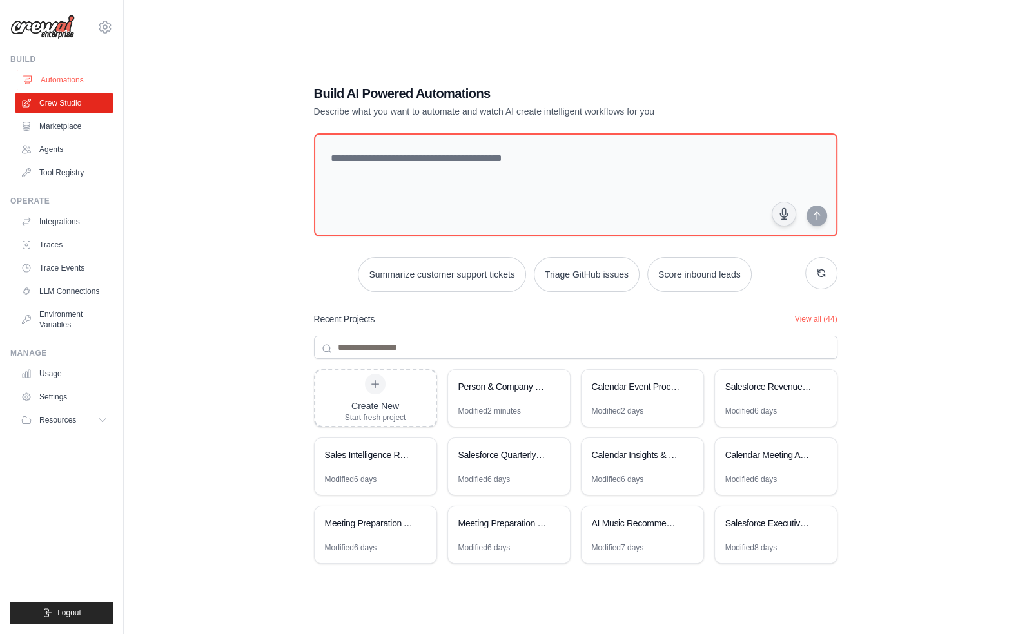
click at [62, 79] on link "Automations" at bounding box center [65, 80] width 97 height 21
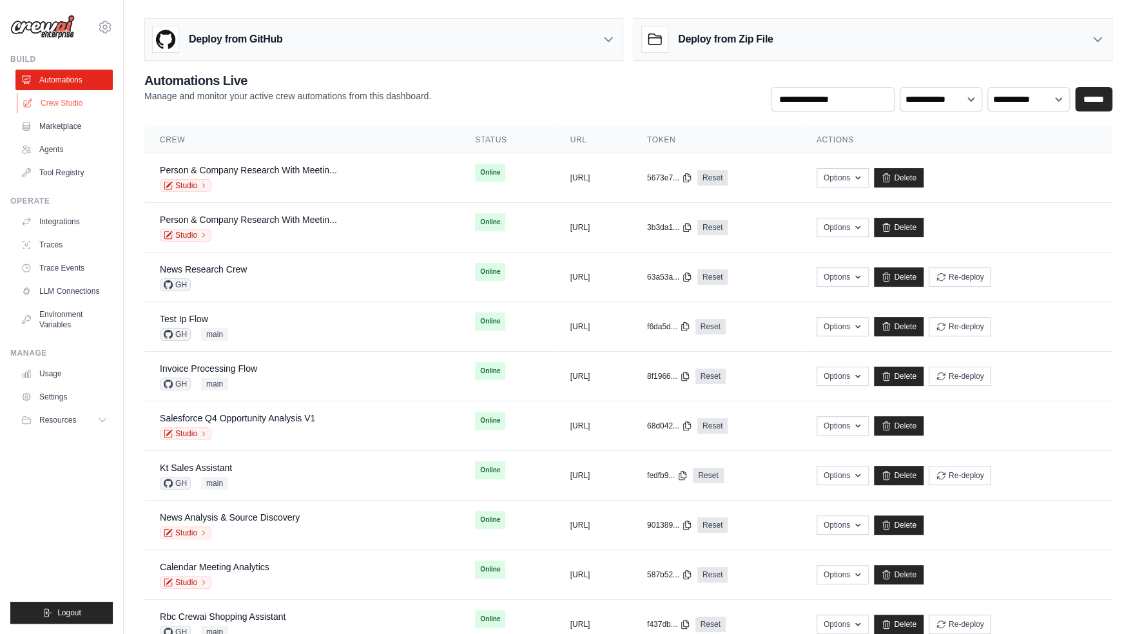
click at [93, 106] on link "Crew Studio" at bounding box center [65, 103] width 97 height 21
